Goal: Task Accomplishment & Management: Manage account settings

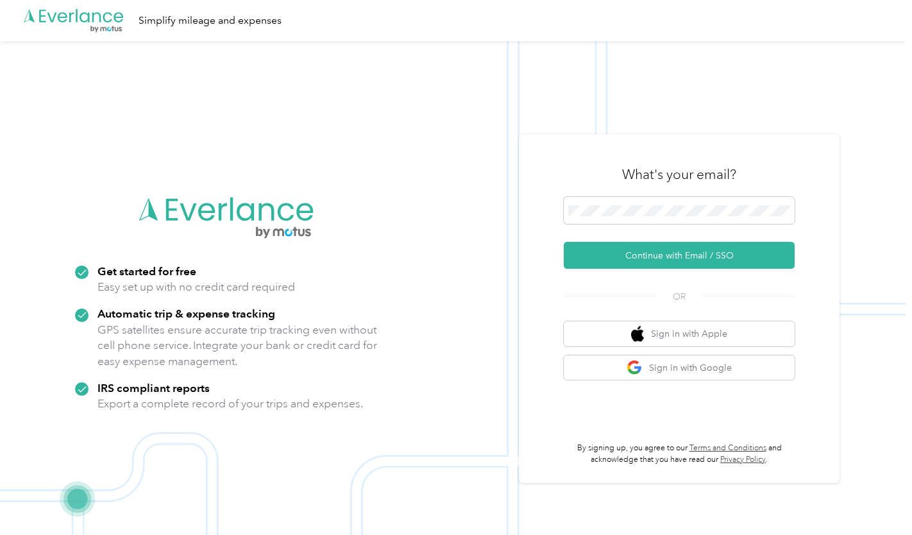
click at [664, 199] on span at bounding box center [679, 210] width 231 height 27
click at [639, 260] on button "Continue with Email / SSO" at bounding box center [679, 255] width 231 height 27
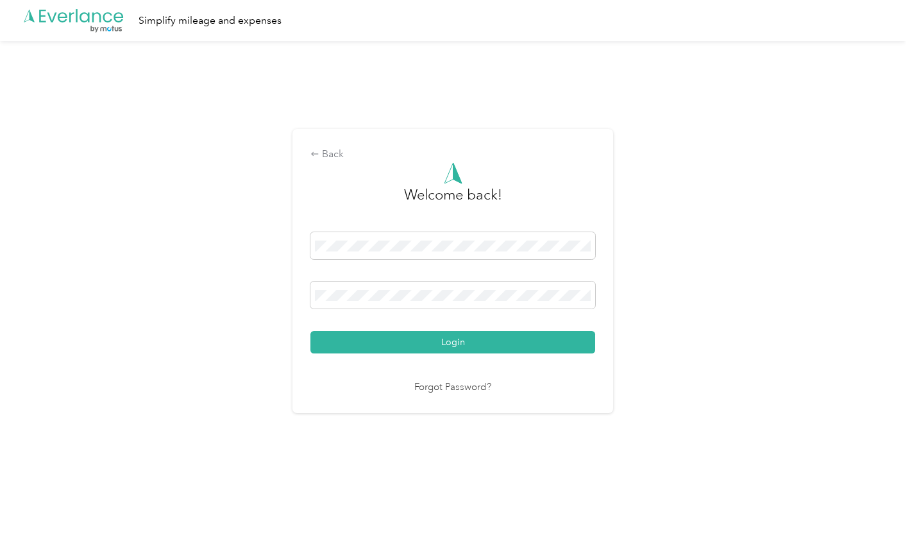
click at [442, 340] on button "Login" at bounding box center [452, 342] width 285 height 22
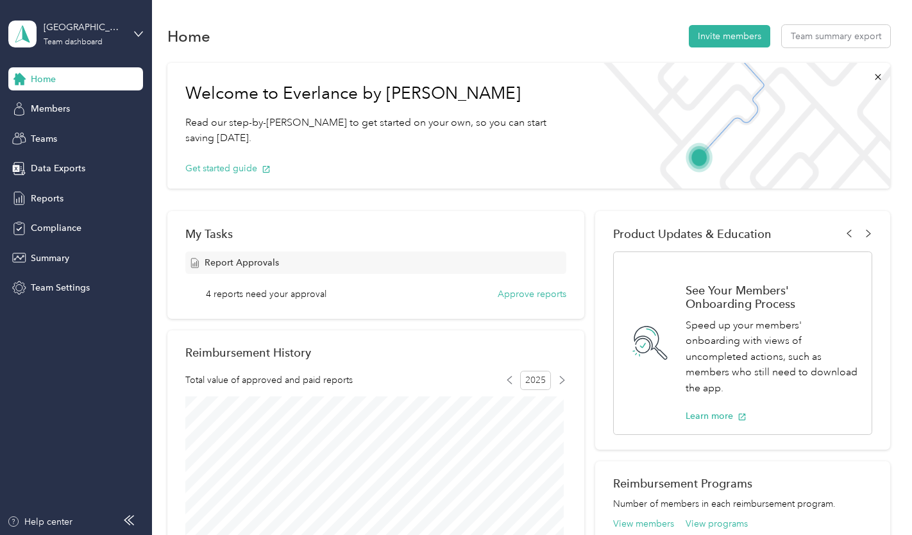
click at [56, 203] on span "Reports" at bounding box center [47, 198] width 33 height 13
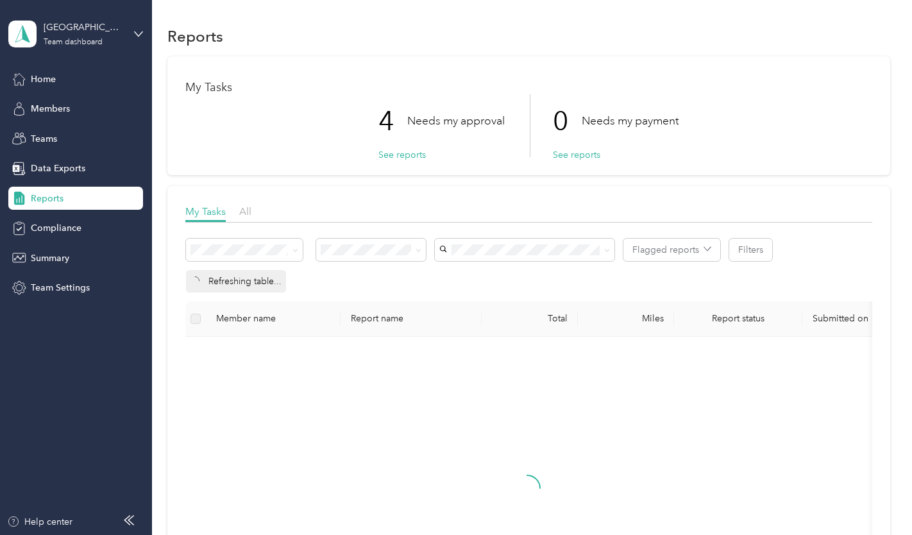
click at [392, 157] on button "See reports" at bounding box center [401, 154] width 47 height 13
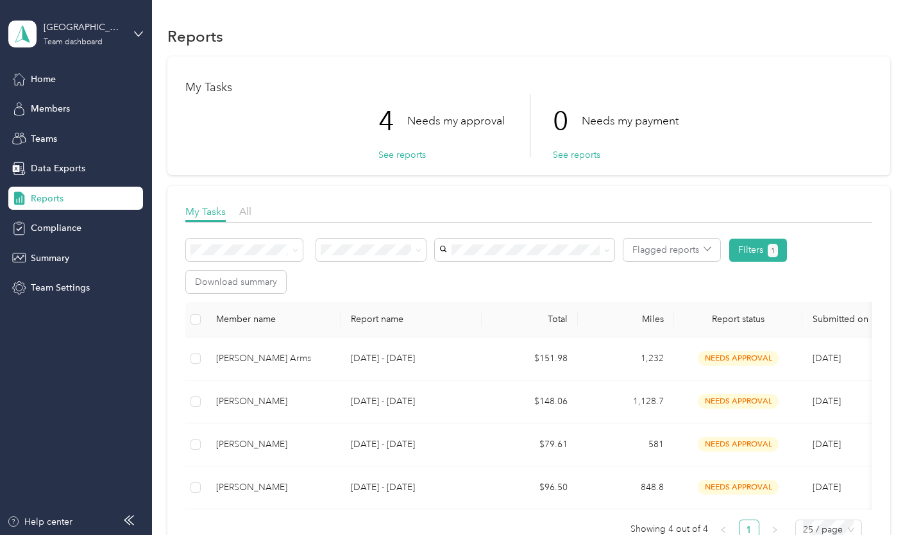
click at [194, 326] on th at bounding box center [195, 319] width 21 height 35
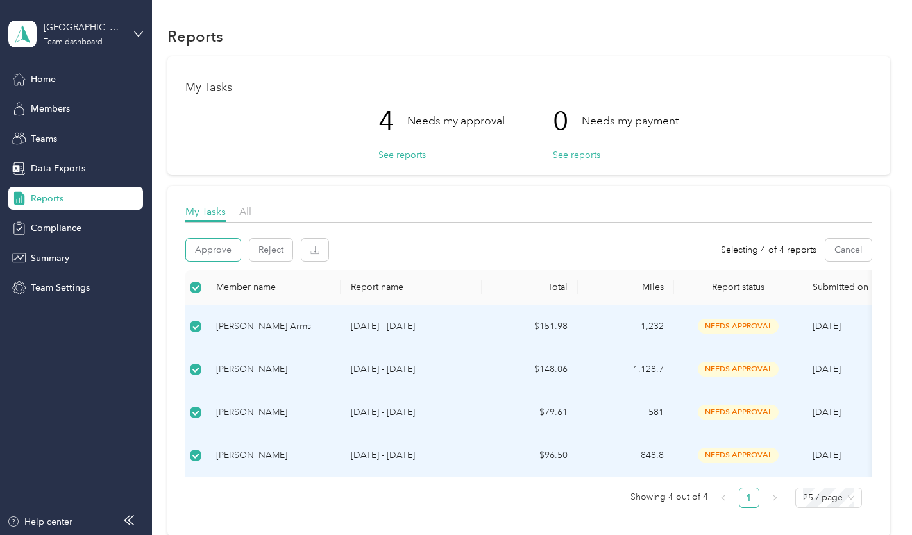
click at [222, 251] on button "Approve" at bounding box center [213, 249] width 54 height 22
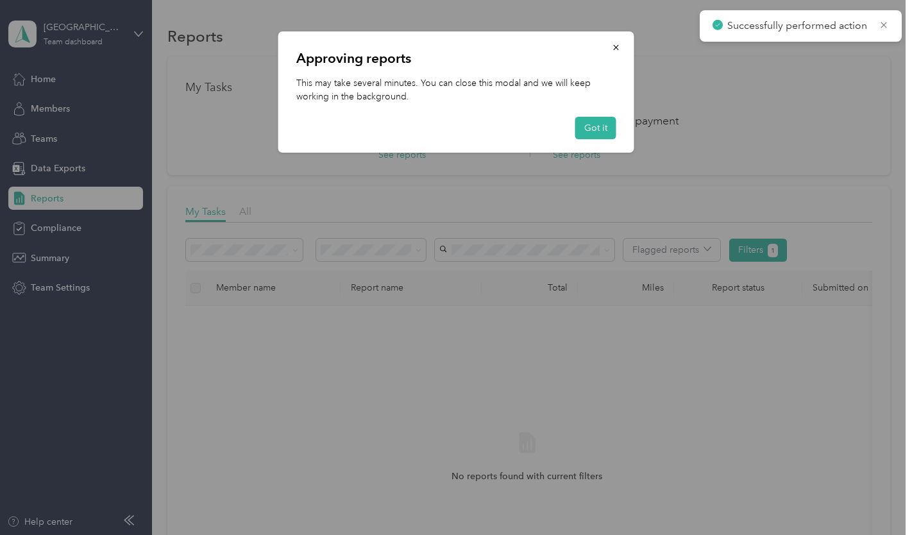
click at [580, 130] on button "Got it" at bounding box center [595, 128] width 41 height 22
